Goal: Information Seeking & Learning: Compare options

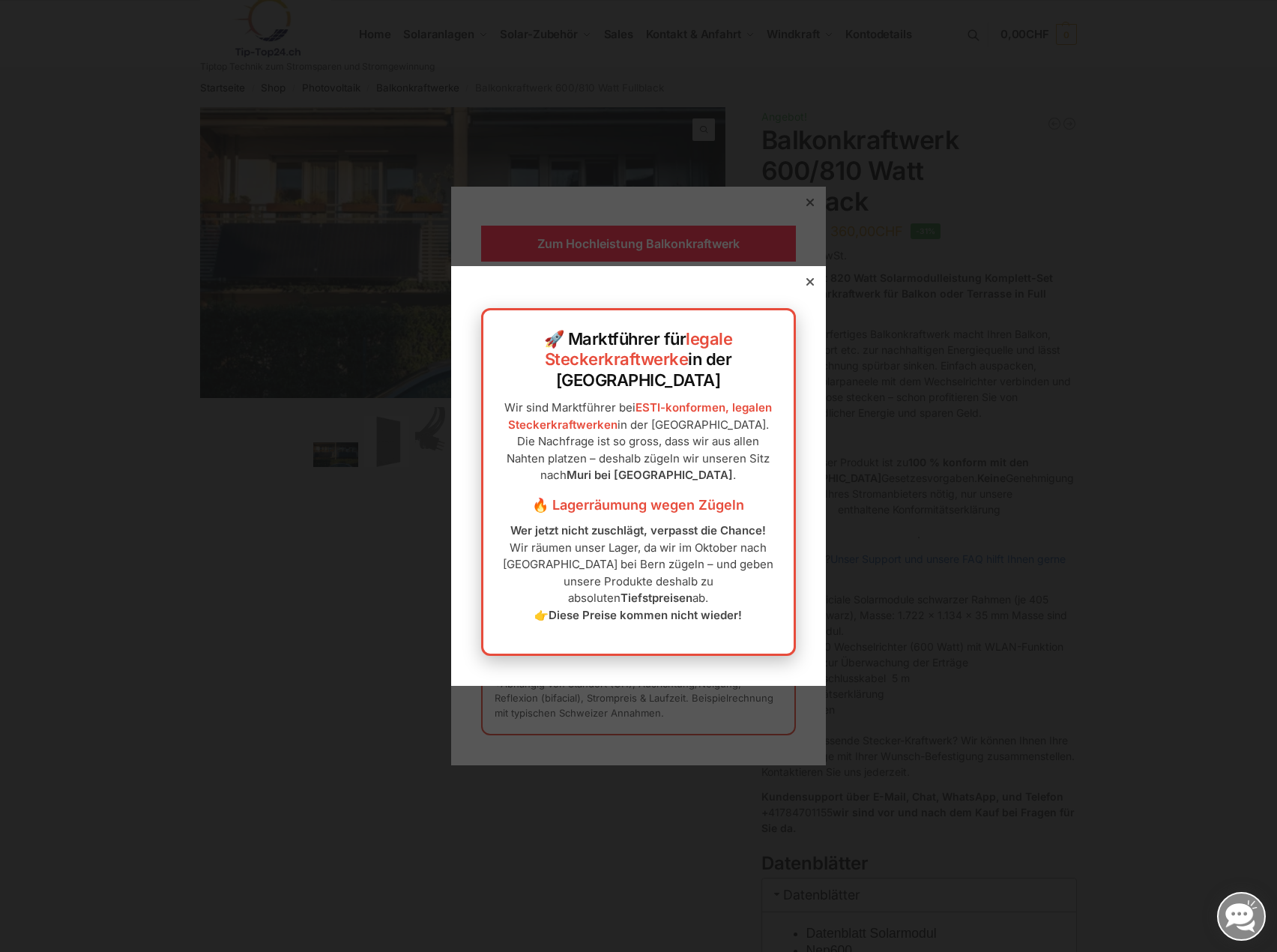
click at [801, 209] on div at bounding box center [638, 476] width 1277 height 952
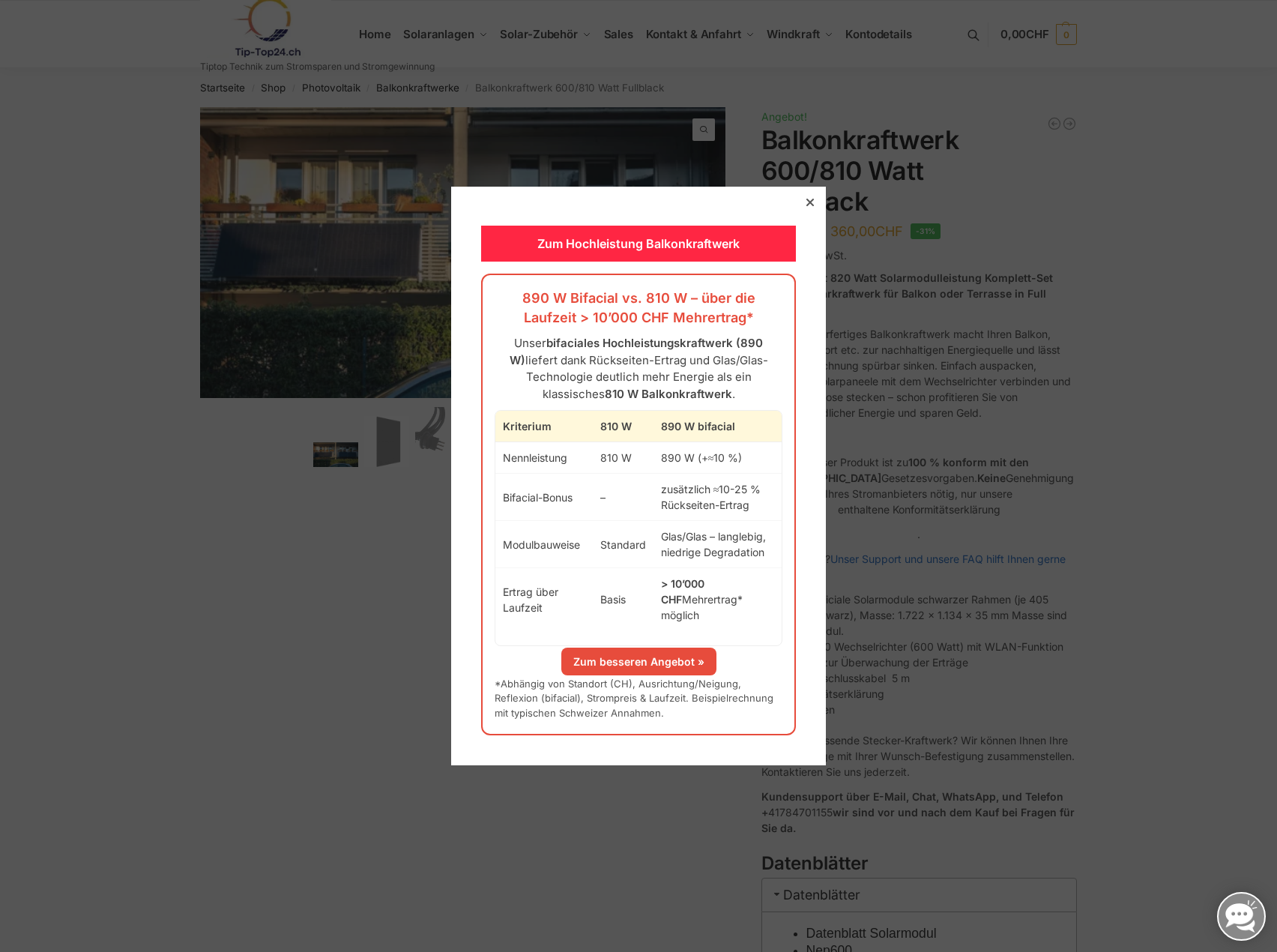
click at [807, 206] on icon at bounding box center [811, 202] width 8 height 8
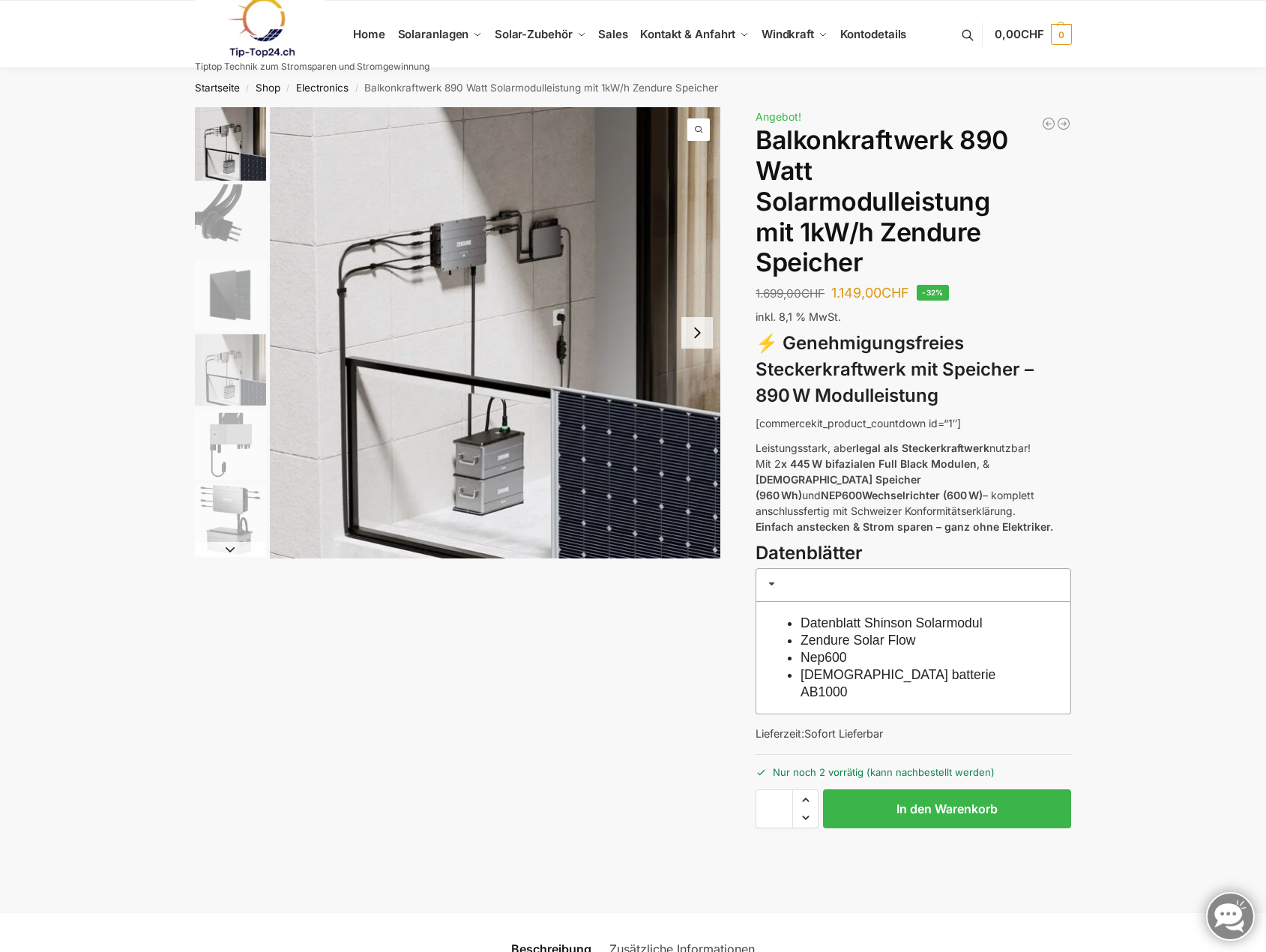
click at [256, 399] on img "4 / 6" at bounding box center [230, 370] width 71 height 71
